Goal: Find specific page/section: Find specific page/section

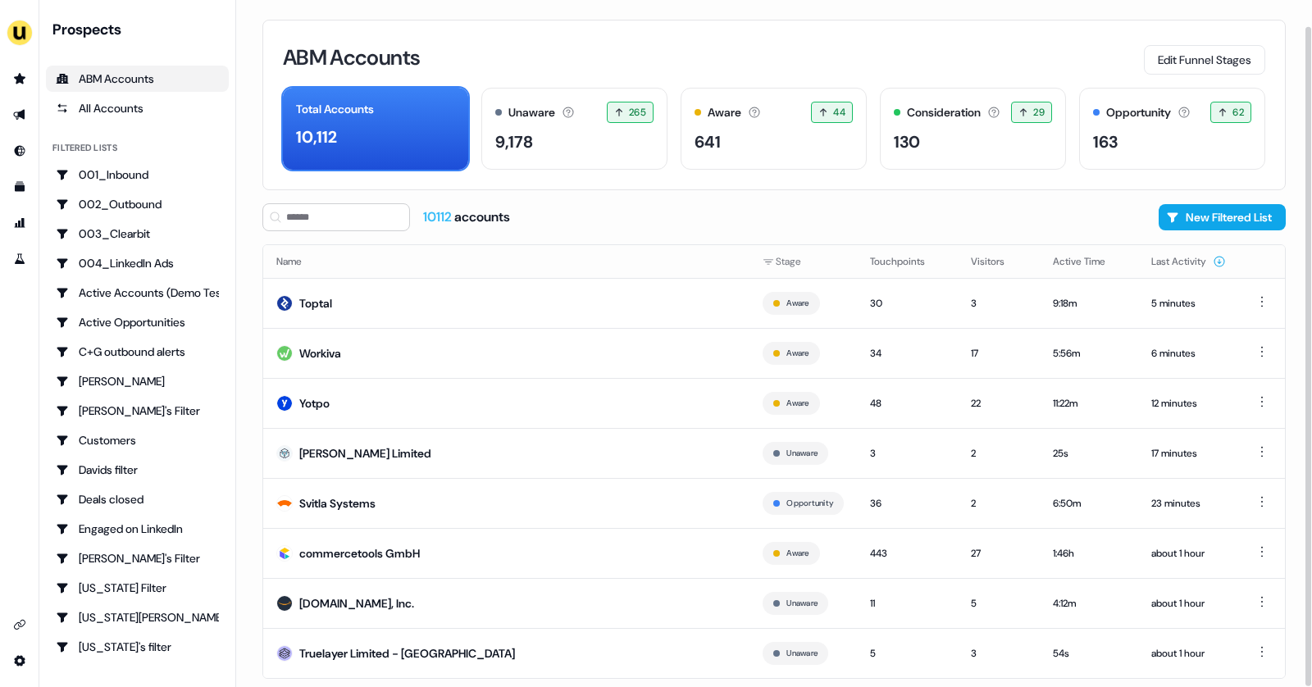
scroll to position [27, 0]
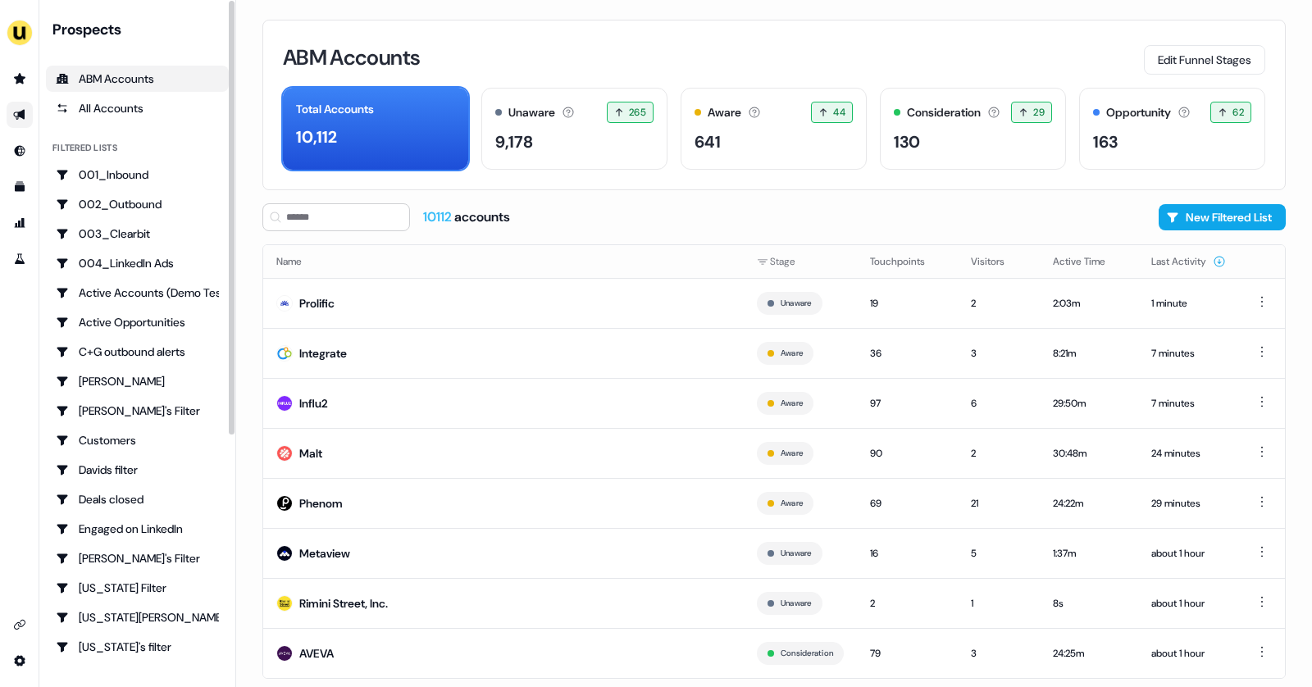
click at [14, 105] on link "Go to outbound experience" at bounding box center [20, 115] width 26 height 26
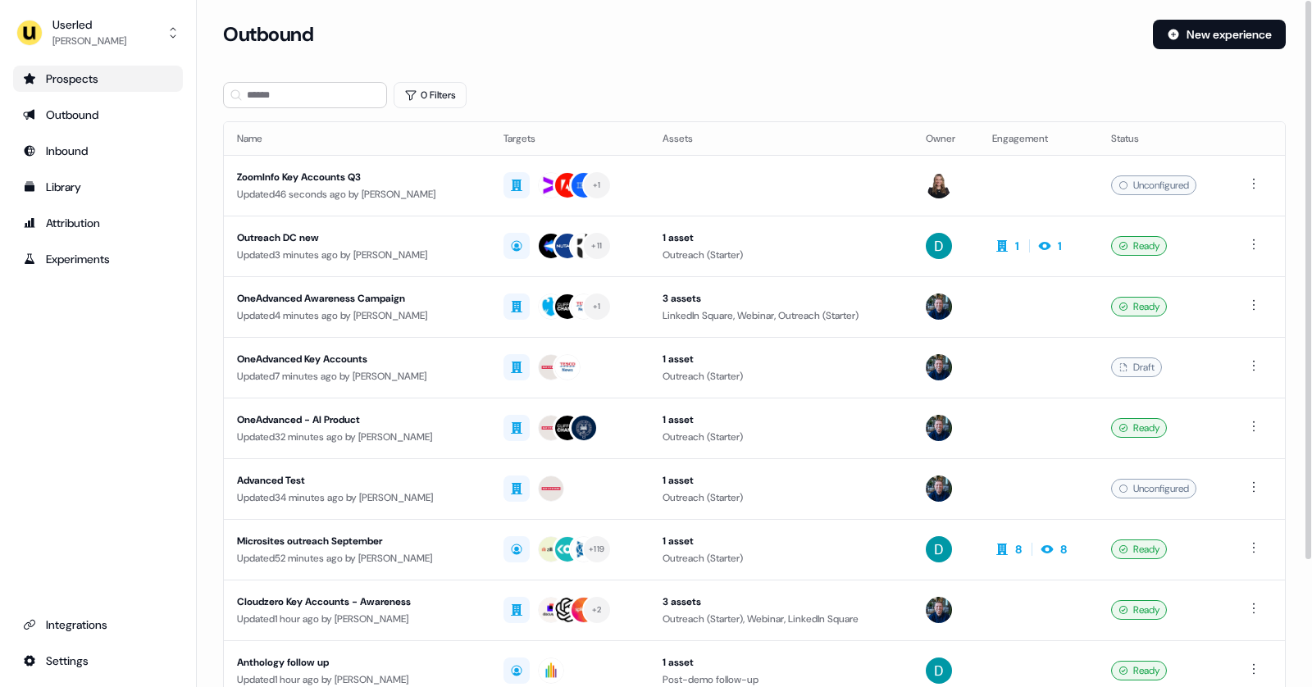
click at [97, 74] on div "Prospects" at bounding box center [98, 79] width 150 height 16
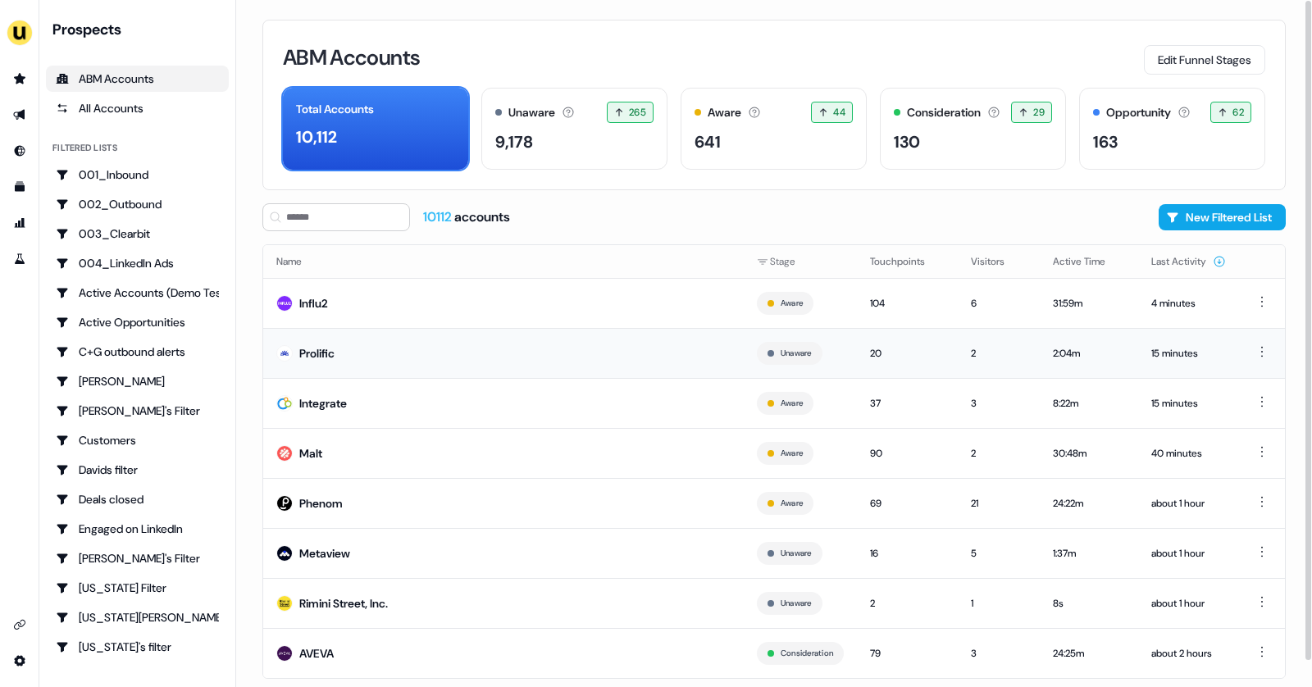
scroll to position [27, 0]
